Goal: Task Accomplishment & Management: Use online tool/utility

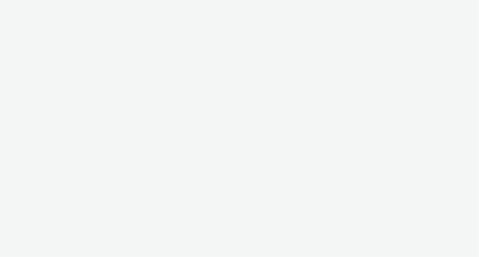
select select "08a58170-7f08-4922-abc8-b2d1eb407230"
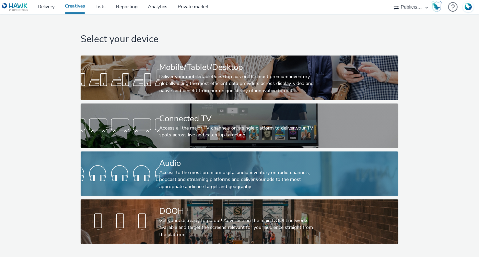
click at [147, 159] on link "Audio Access to the most premium digital audio inventory on radio channels, pod…" at bounding box center [240, 174] width 318 height 45
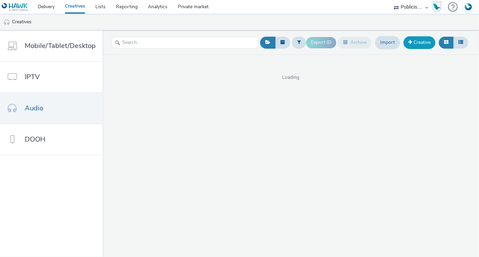
click at [426, 41] on link "Creative" at bounding box center [420, 42] width 32 height 12
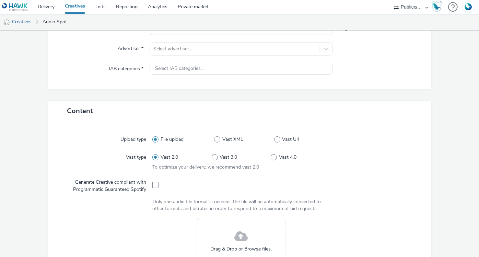
scroll to position [187, 0]
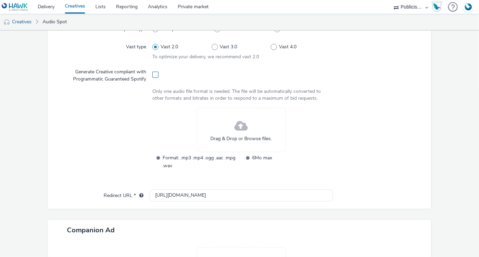
click at [153, 72] on span at bounding box center [155, 75] width 6 height 6
checkbox input "true"
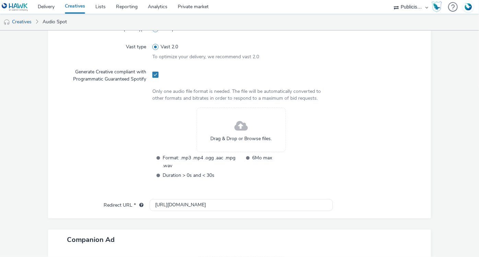
click at [219, 119] on div "Drag & Drop or Browse files." at bounding box center [241, 130] width 89 height 45
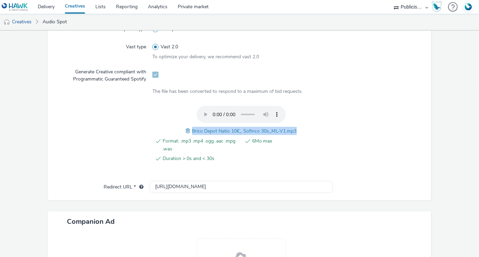
drag, startPoint x: 190, startPoint y: 129, endPoint x: 294, endPoint y: 129, distance: 103.7
click at [294, 129] on span "Brico Depot Natio 10€_ Sofinco 30s_ML-V1.mp3" at bounding box center [244, 131] width 105 height 7
copy span "Brico Depot Natio 10€_ Sofinco 30s_ML-V1.mp3"
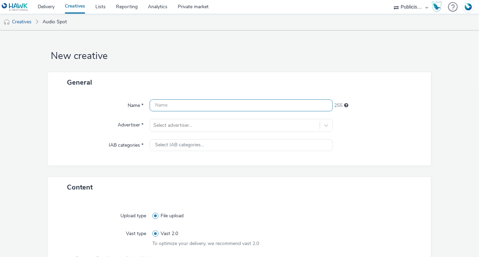
click at [180, 110] on input "text" at bounding box center [241, 106] width 183 height 12
paste input "Brico Depot Natio 10€_ Sofinco 30s_ML-V1.mp3"
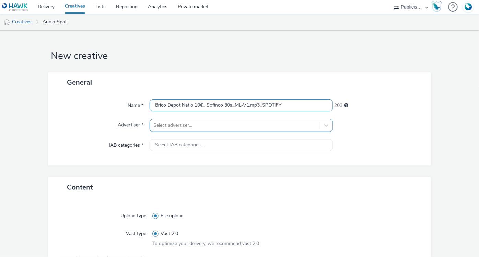
type input "Brico Depot Natio 10€_ Sofinco 30s_ML-V1.mp3_SPOTIFY"
click at [193, 123] on div "Select advertiser..." at bounding box center [241, 125] width 183 height 13
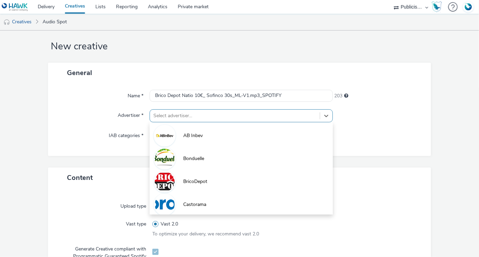
scroll to position [10, 0]
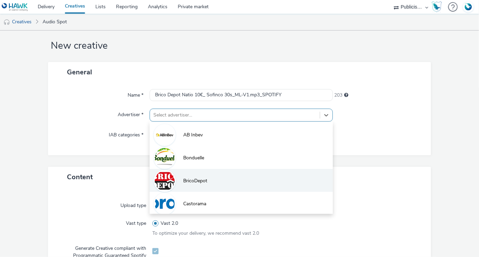
click at [205, 178] on span "BricoDepot" at bounding box center [195, 181] width 24 height 7
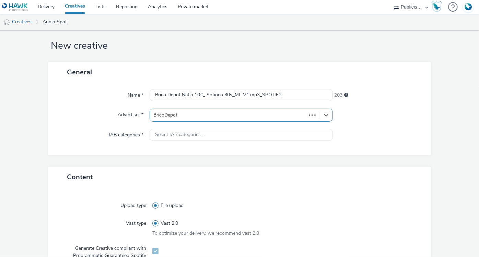
type input "http://bricodepot.fr"
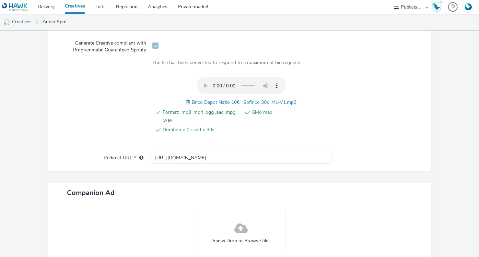
scroll to position [271, 0]
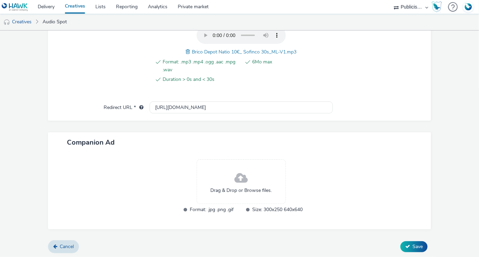
click at [241, 187] on span "Drag & Drop or Browse files." at bounding box center [241, 190] width 61 height 7
click at [204, 194] on div "Drag & Drop or Browse files." at bounding box center [241, 182] width 89 height 45
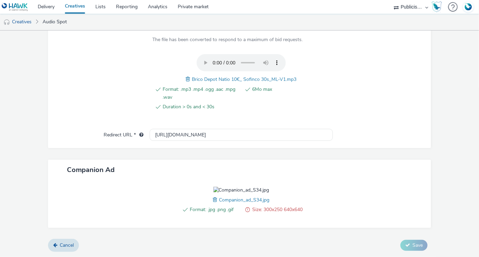
scroll to position [281, 0]
click at [221, 199] on span "Companion_ad_S34.jpg" at bounding box center [244, 200] width 50 height 7
click at [213, 200] on span at bounding box center [216, 200] width 6 height 8
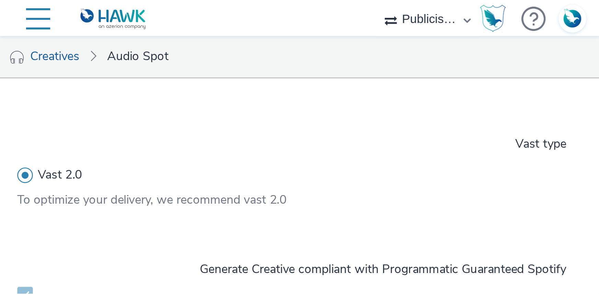
scroll to position [235, 0]
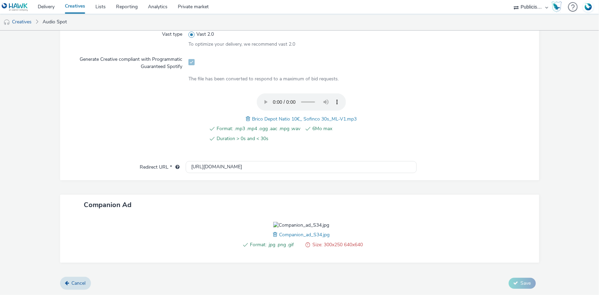
click at [202, 222] on div "Format: .jpg .png .gif Size: 300x250 640x640 Companion_ad_S34.jpg" at bounding box center [301, 239] width 231 height 34
click at [279, 235] on span "Companion_ad_S34.jpg" at bounding box center [304, 234] width 50 height 7
click at [273, 235] on span at bounding box center [276, 235] width 6 height 8
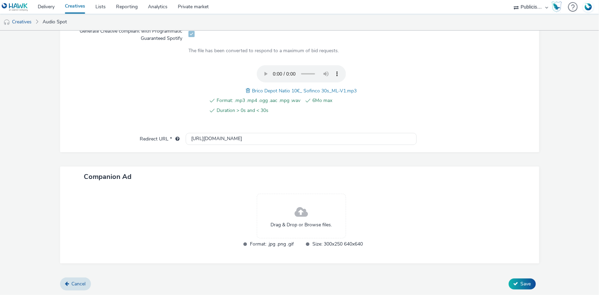
click at [285, 224] on span "Drag & Drop or Browse files." at bounding box center [301, 224] width 61 height 7
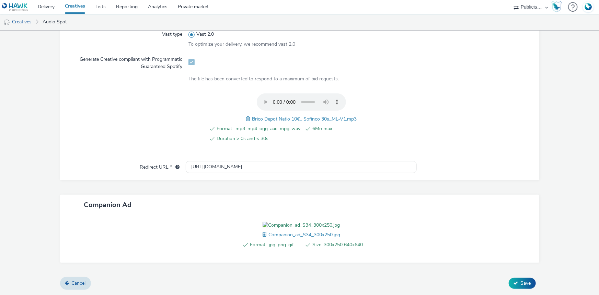
scroll to position [245, 0]
click at [479, 257] on span "Save" at bounding box center [526, 283] width 10 height 7
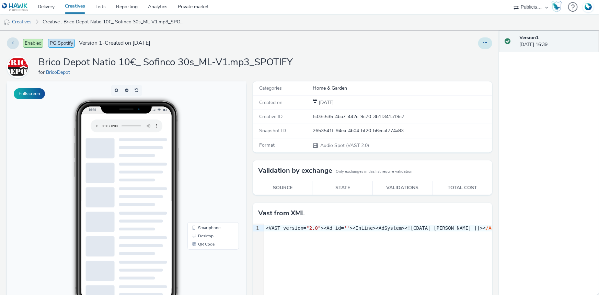
click at [479, 42] on button at bounding box center [485, 43] width 14 height 12
click at [461, 61] on link "Edit" at bounding box center [466, 57] width 51 height 14
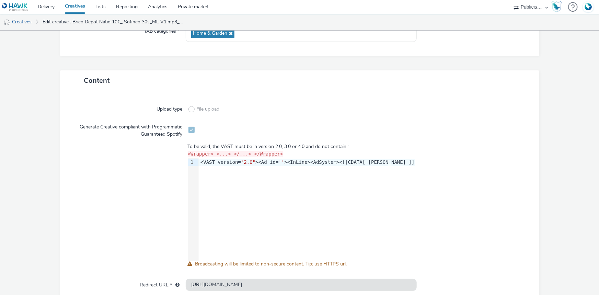
scroll to position [149, 0]
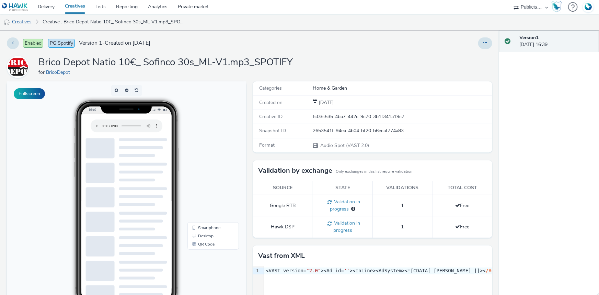
click at [29, 21] on link "Creatives" at bounding box center [17, 22] width 35 height 16
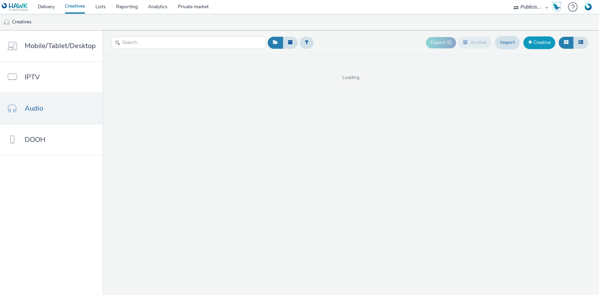
click at [479, 41] on link "Creative" at bounding box center [540, 42] width 32 height 12
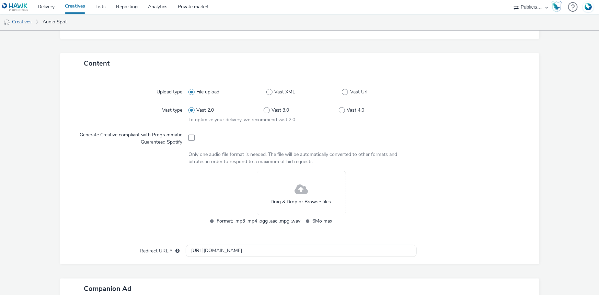
scroll to position [187, 0]
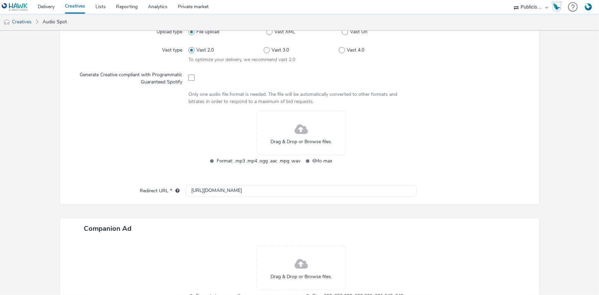
click at [306, 134] on div "Drag & Drop or Browse files." at bounding box center [301, 133] width 89 height 45
click at [311, 140] on span "Drag & Drop or Browse files." at bounding box center [301, 141] width 61 height 7
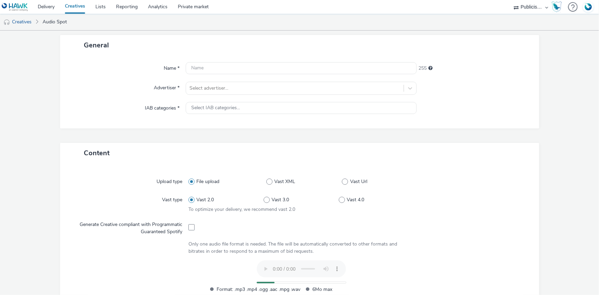
scroll to position [31, 0]
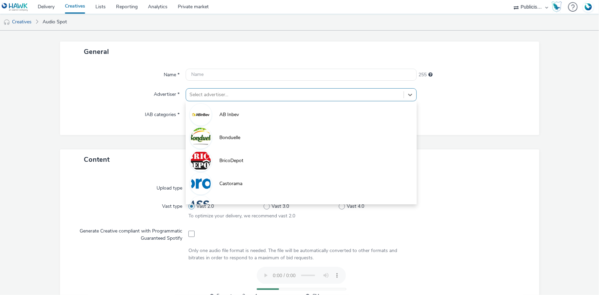
click at [209, 100] on div "Select advertiser..." at bounding box center [301, 94] width 231 height 13
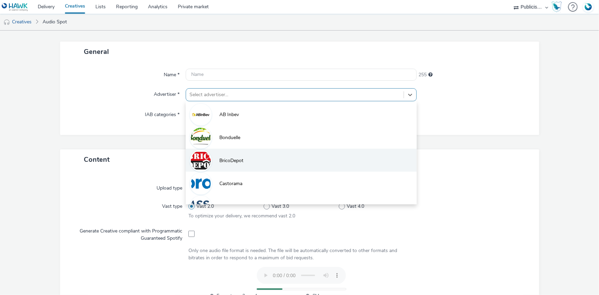
click at [227, 154] on li "BricoDepot" at bounding box center [301, 160] width 231 height 23
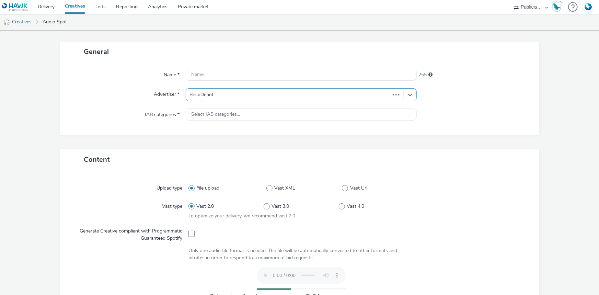
click at [479, 8] on select "ABI Media Ad4Health Adevinta ADITIKS Adops Agence79 AllMatik AMnet FR Amplifi F…" at bounding box center [530, 7] width 41 height 14
click at [357, 49] on div "General" at bounding box center [299, 52] width 479 height 20
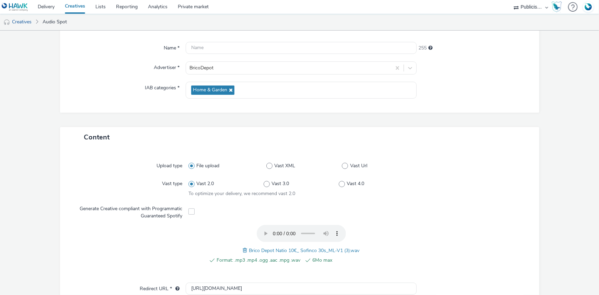
scroll to position [0, 0]
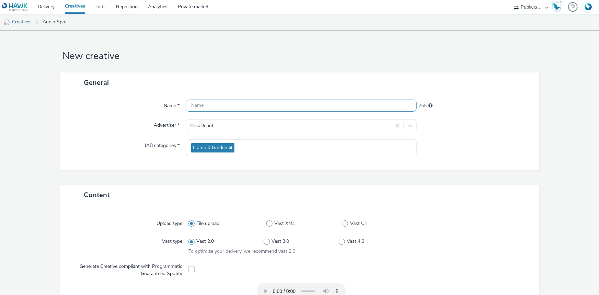
click at [221, 109] on input "text" at bounding box center [301, 106] width 231 height 12
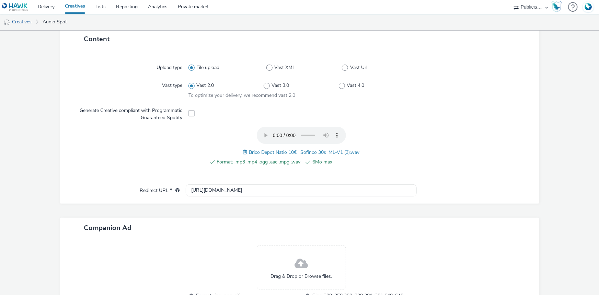
scroll to position [163, 0]
drag, startPoint x: 245, startPoint y: 151, endPoint x: 358, endPoint y: 151, distance: 112.9
click at [358, 151] on div "Format: .mp3 .mp4 .ogg .aac .mpg .wav 6Mo max Brico Depot Natio 10€_ Sofinco 30…" at bounding box center [301, 150] width 226 height 46
copy span "Brico Depot Natio 10€_ Sofinco 30s_ML-V1 (3).wav"
click at [325, 179] on div "Upload type File upload Vast XML Vast Url Vast type Vast 2.0 Vast 3.0 Vast 4.0 …" at bounding box center [299, 120] width 465 height 128
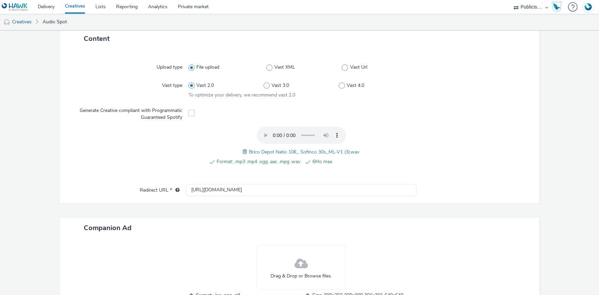
click at [249, 151] on span "Brico Depot Natio 10€_ Sofinco 30s_ML-V1 (3).wav" at bounding box center [304, 152] width 111 height 7
click at [243, 150] on span at bounding box center [246, 152] width 6 height 8
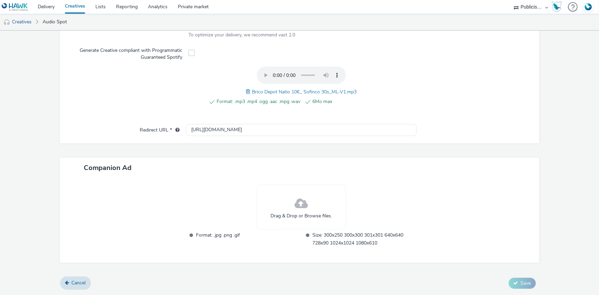
scroll to position [222, 0]
drag, startPoint x: 362, startPoint y: 89, endPoint x: 244, endPoint y: 96, distance: 117.9
click at [244, 96] on div "Format: .mp3 .mp4 .ogg .aac .mpg .wav 6Mo max Brico Depot Natio 10€_ Sofinco 30…" at bounding box center [301, 91] width 226 height 46
copy span "Brico Depot Natio 10€_ Sofinco 30s_ML-V1.mp3"
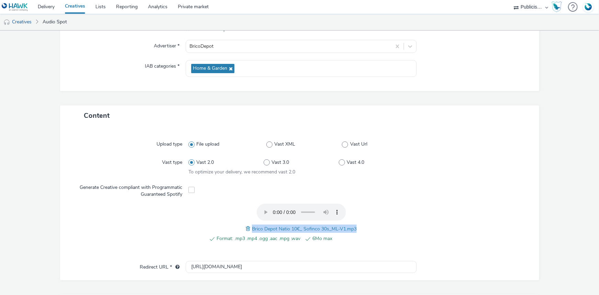
scroll to position [66, 0]
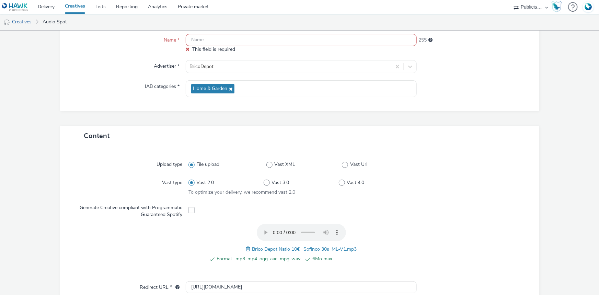
click at [204, 41] on input "text" at bounding box center [301, 40] width 231 height 12
paste input "Brico Depot Natio 10€_ Sofinco 30s_ML-V1.mp3"
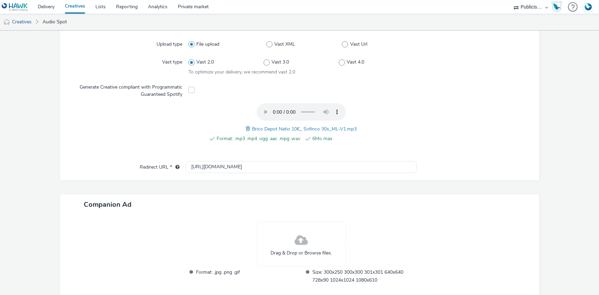
scroll to position [215, 0]
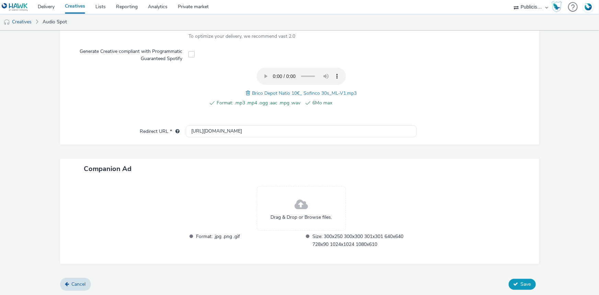
type input "Brico Depot Natio 10€_ Sofinco 30s_ML-V1.mp3"
click at [479, 257] on icon at bounding box center [516, 283] width 5 height 5
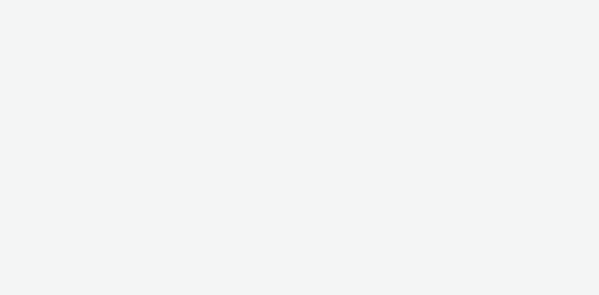
select select "24a55a22-8aa5-41c4-a59c-f152ca3b36a1"
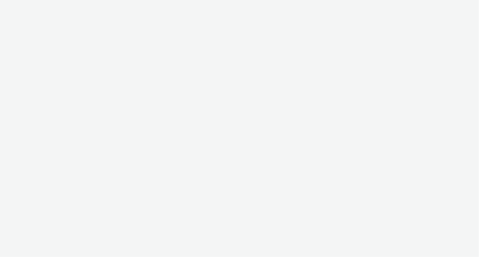
select select "24a55a22-8aa5-41c4-a59c-f152ca3b36a1"
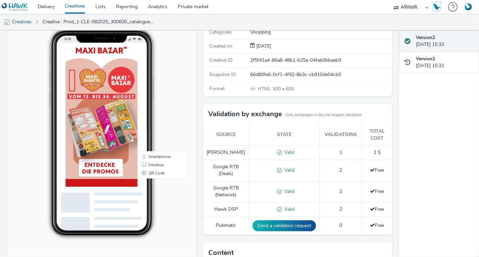
scroll to position [68, 0]
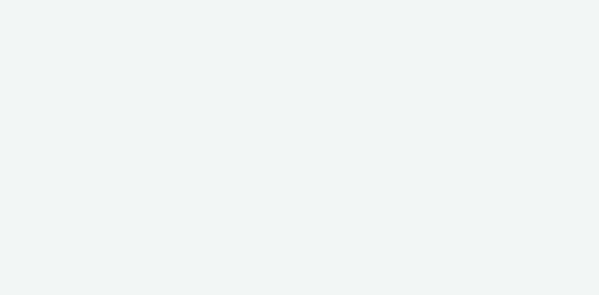
select select "f1ea096e-a0f1-4bb4-91b2-88bc28adcbb2"
select select "24a55a22-8aa5-41c4-a59c-f152ca3b36a1"
